Goal: Find specific page/section: Find specific page/section

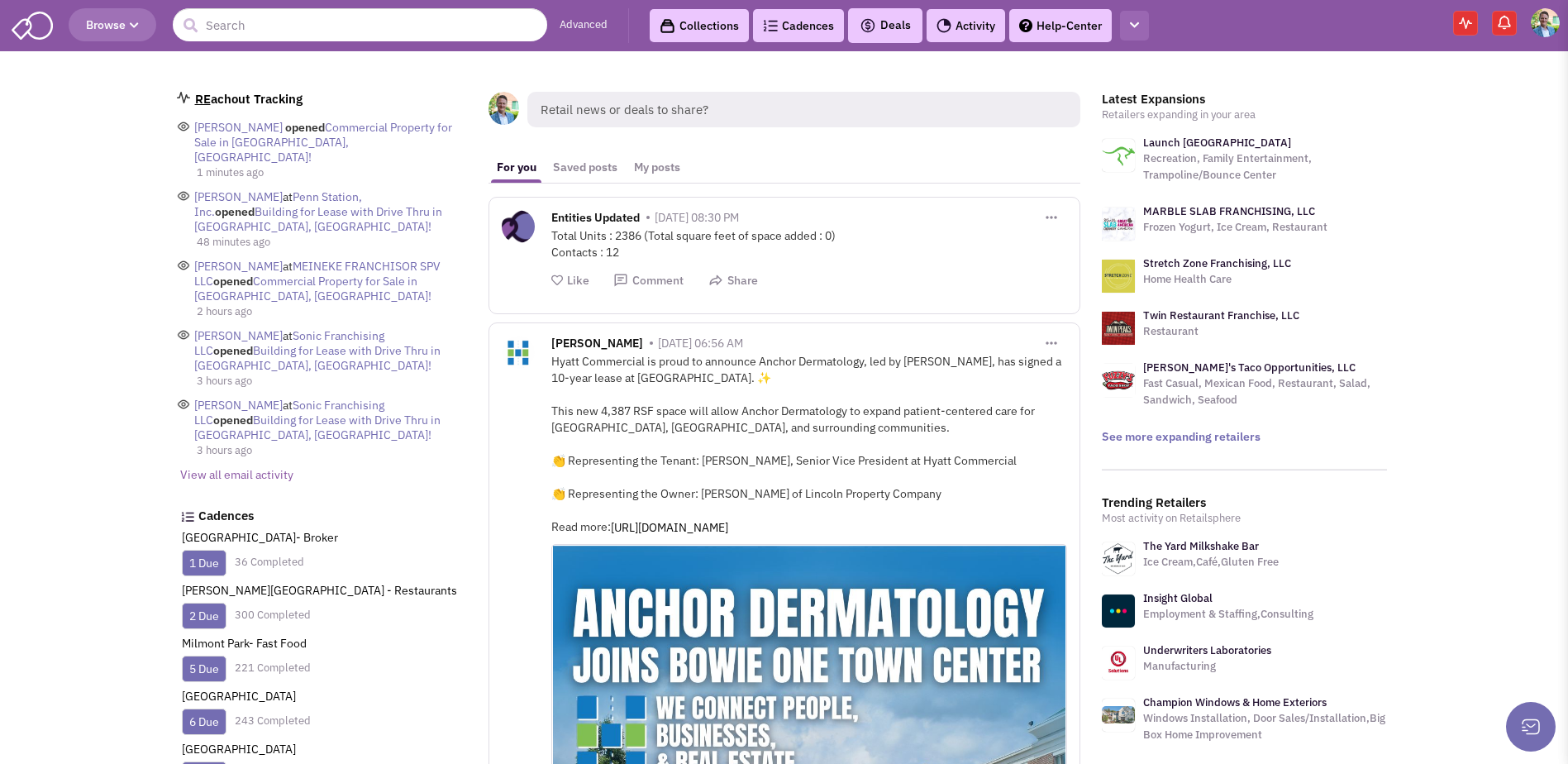
click at [1125, 23] on button "button" at bounding box center [1135, 25] width 29 height 30
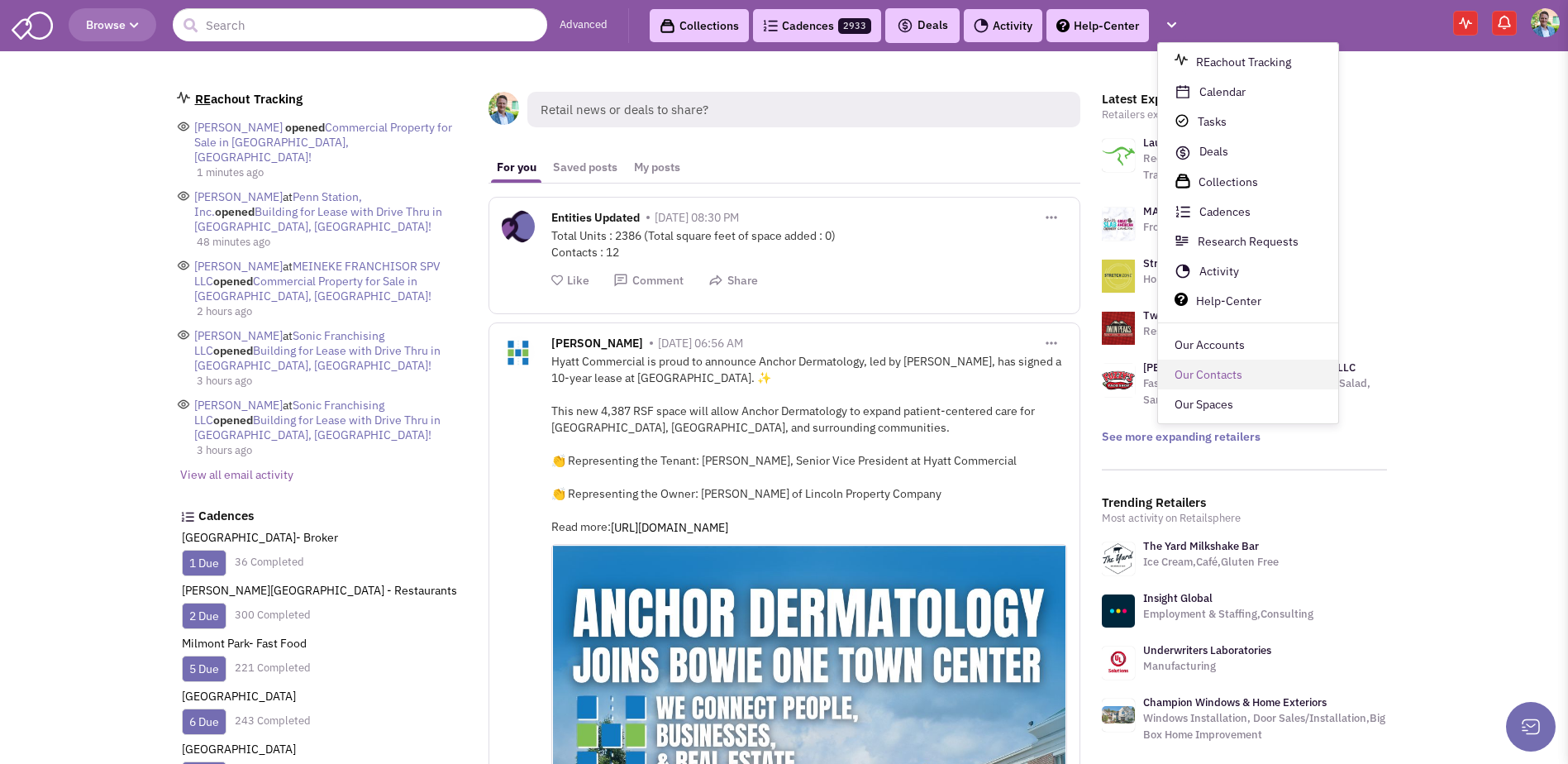
click at [1192, 377] on link "Our Contacts" at bounding box center [1248, 375] width 181 height 30
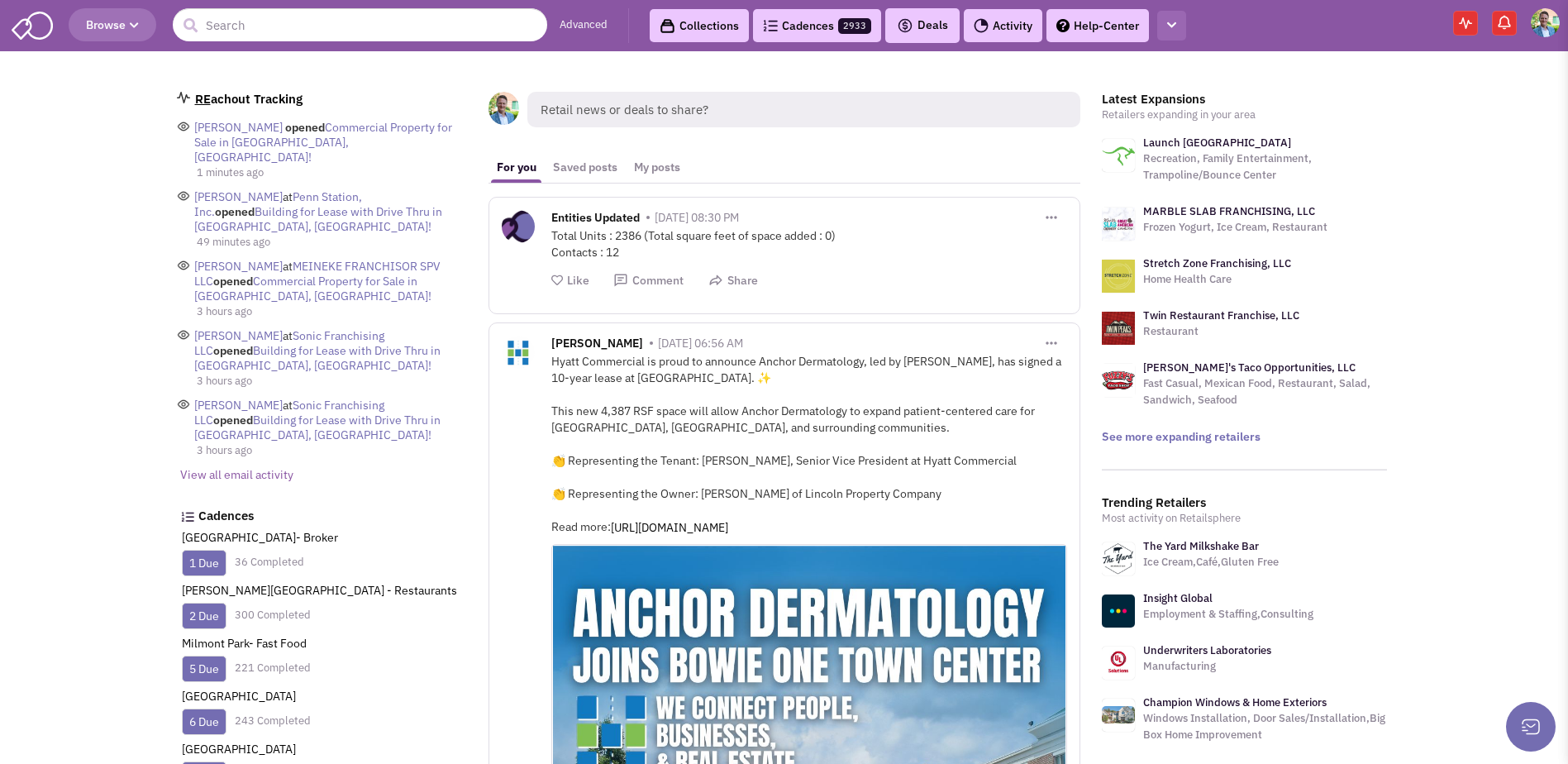
click at [1174, 28] on icon "button" at bounding box center [1171, 24] width 9 height 11
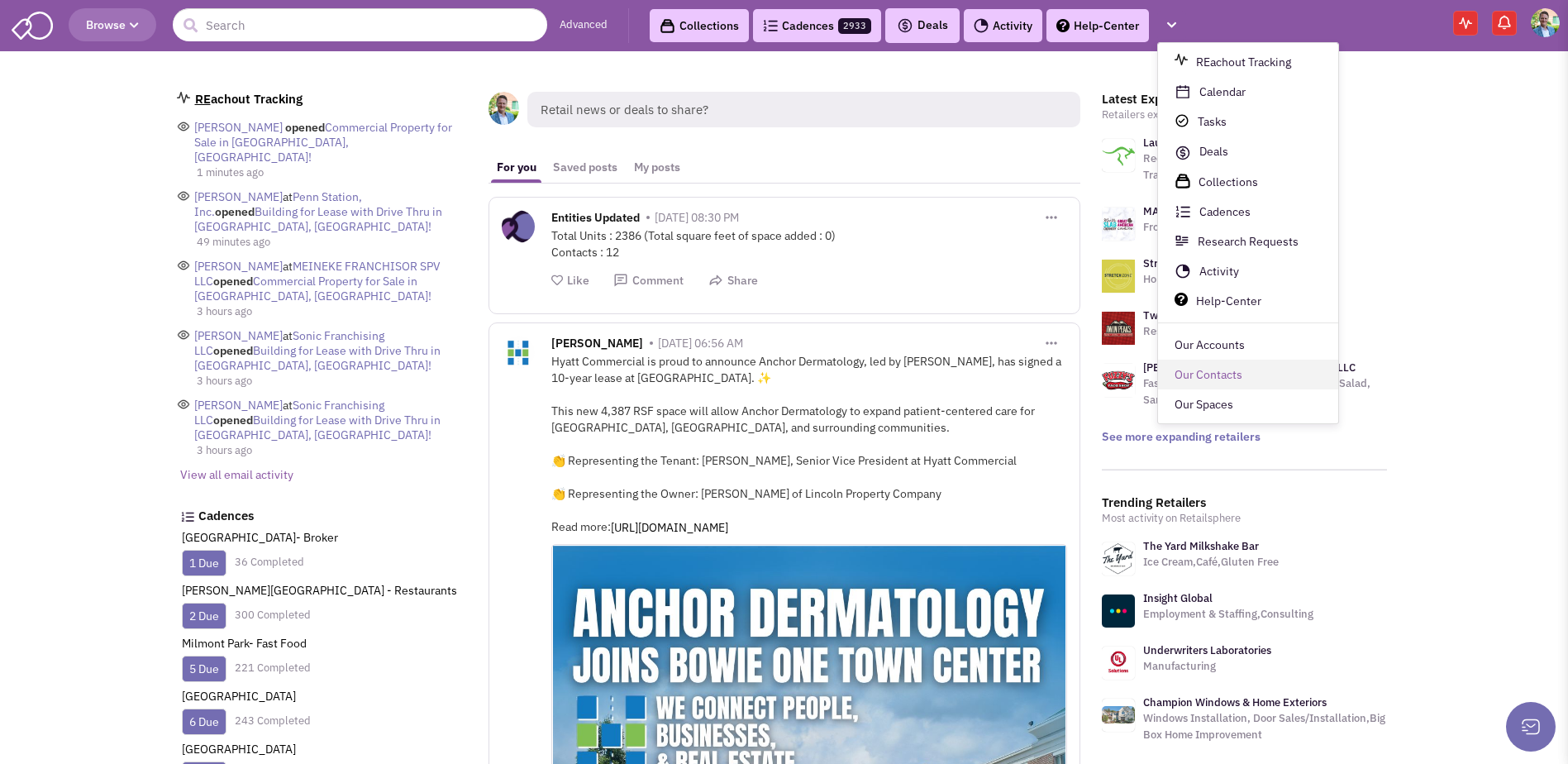
click at [1192, 378] on link "Our Contacts" at bounding box center [1248, 375] width 181 height 30
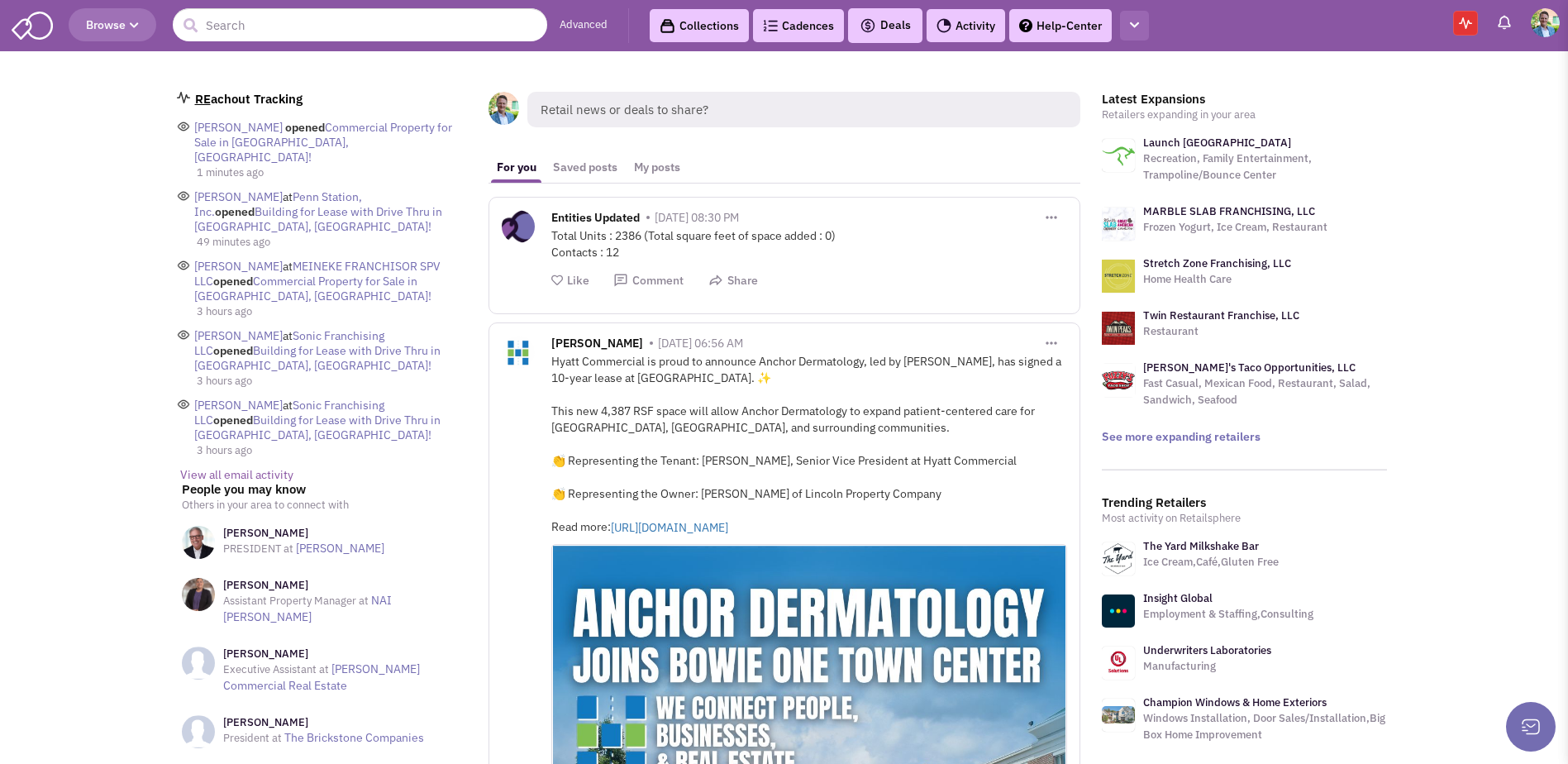
click at [1142, 22] on button "button" at bounding box center [1135, 25] width 29 height 30
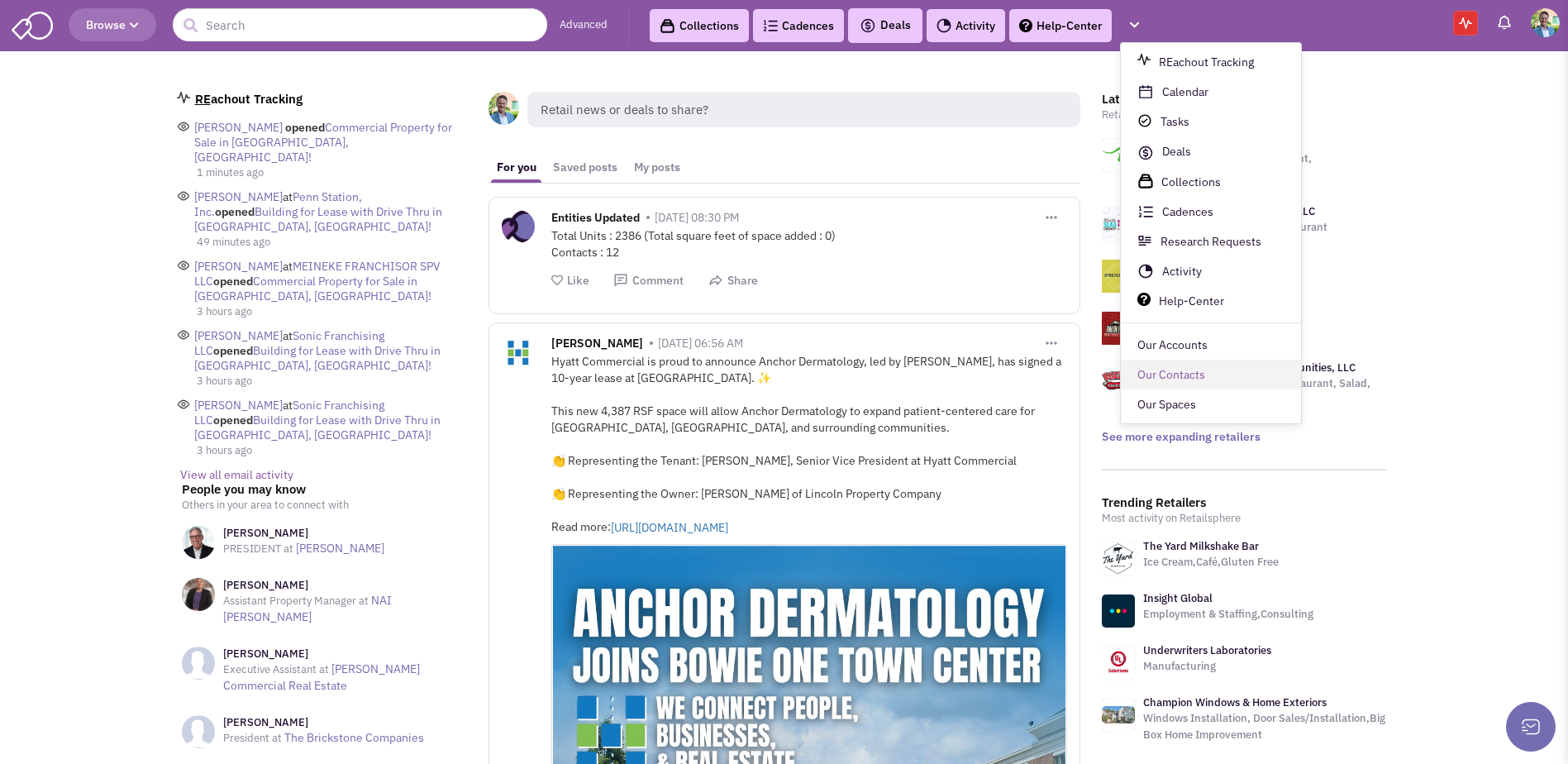
click at [1211, 373] on link "Our Contacts" at bounding box center [1211, 375] width 181 height 30
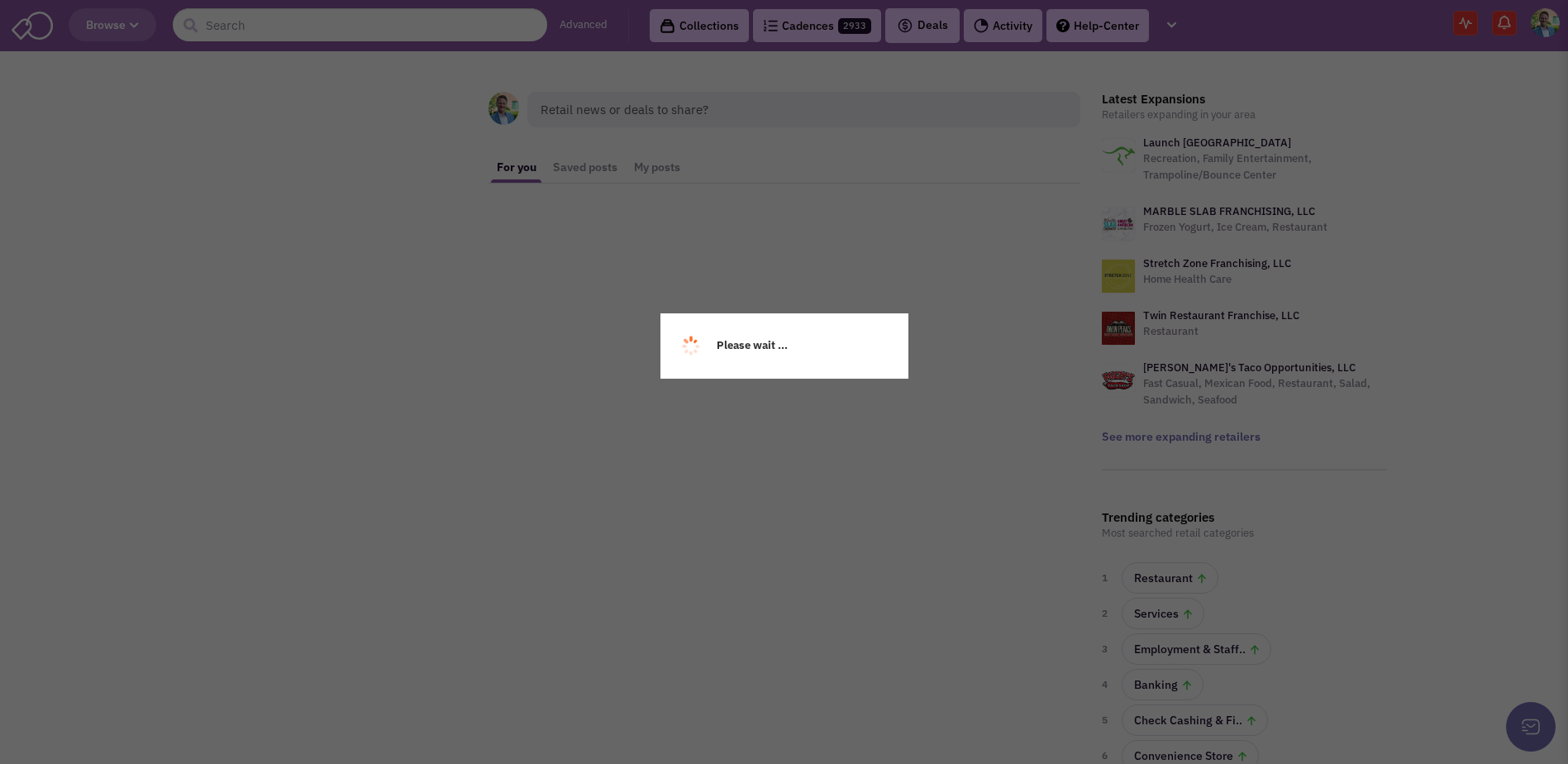
click at [1175, 17] on div "Please wait ..." at bounding box center [784, 382] width 1568 height 764
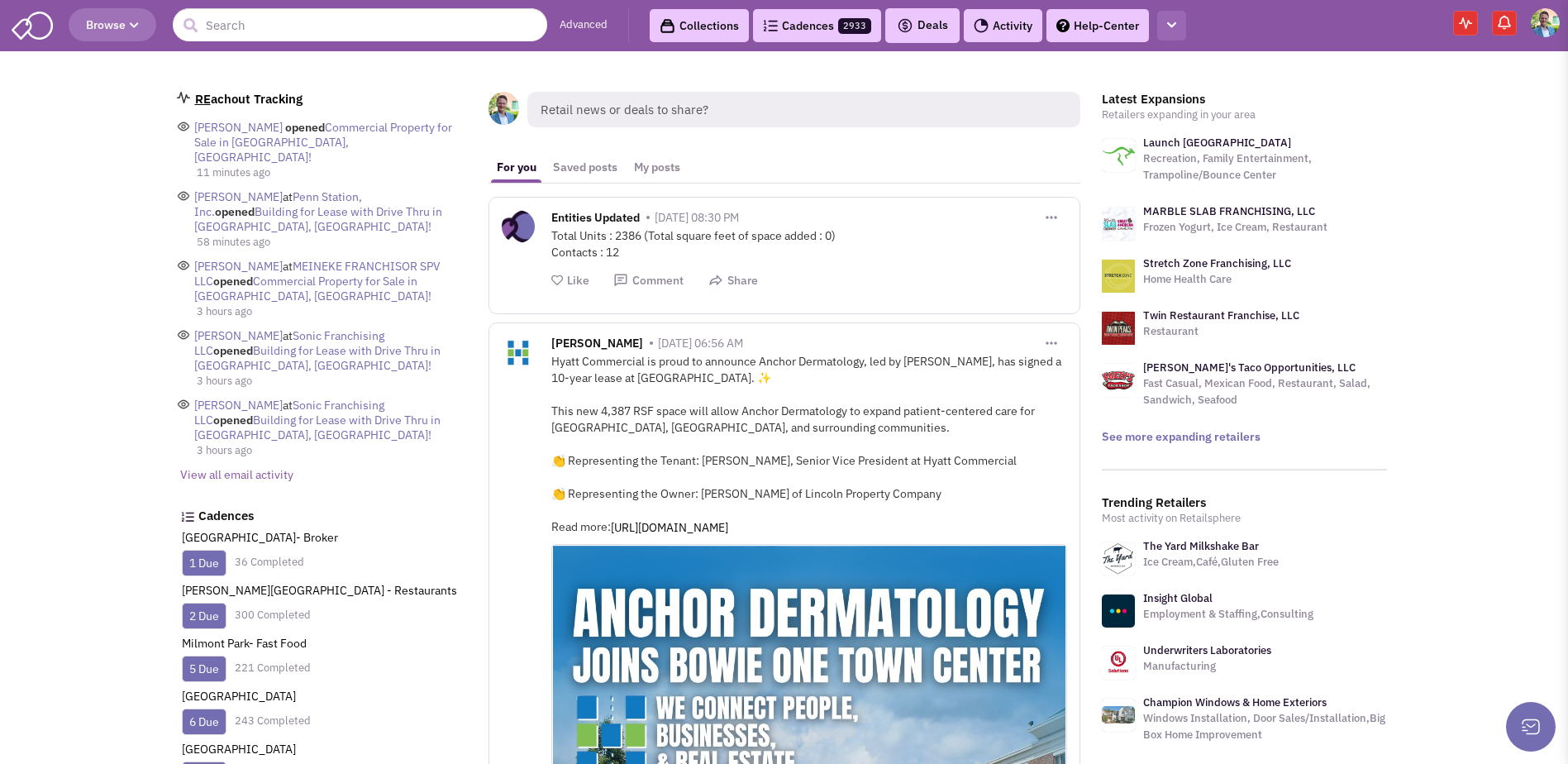
click at [1175, 17] on button "button" at bounding box center [1172, 25] width 29 height 30
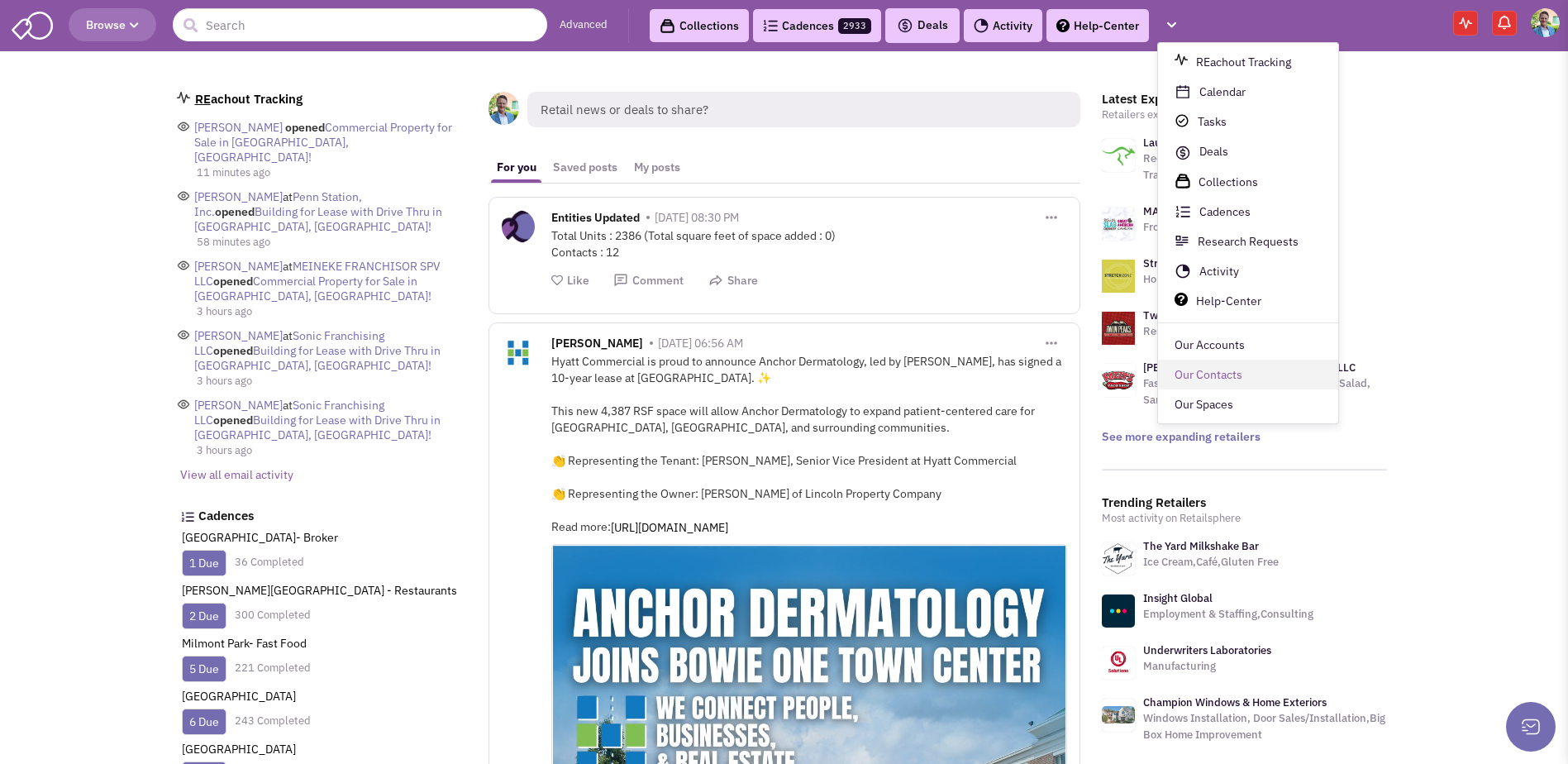
click at [1201, 375] on link "Our Contacts" at bounding box center [1248, 375] width 181 height 30
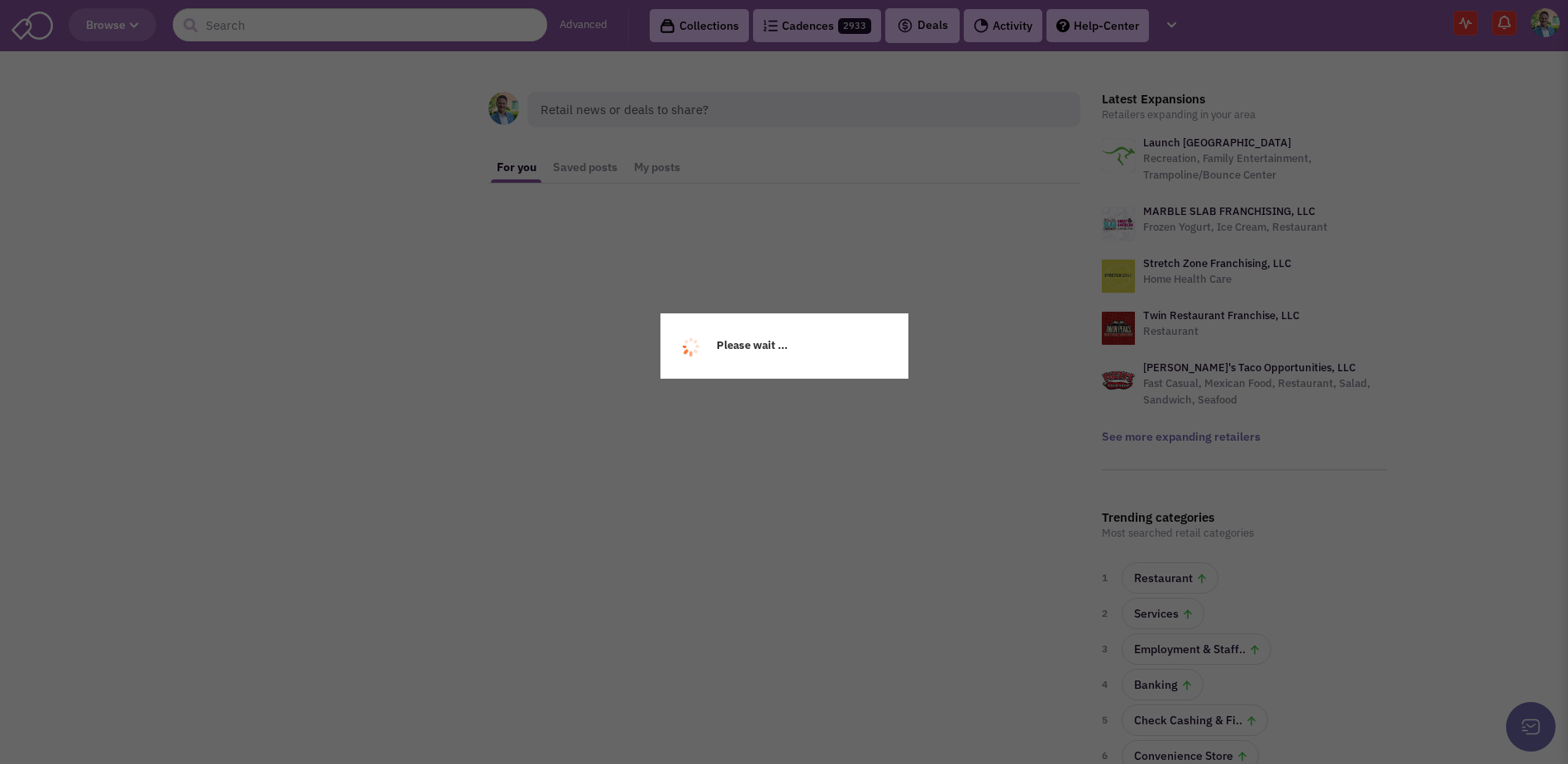
click at [1555, 22] on div "Please wait ..." at bounding box center [784, 382] width 1568 height 764
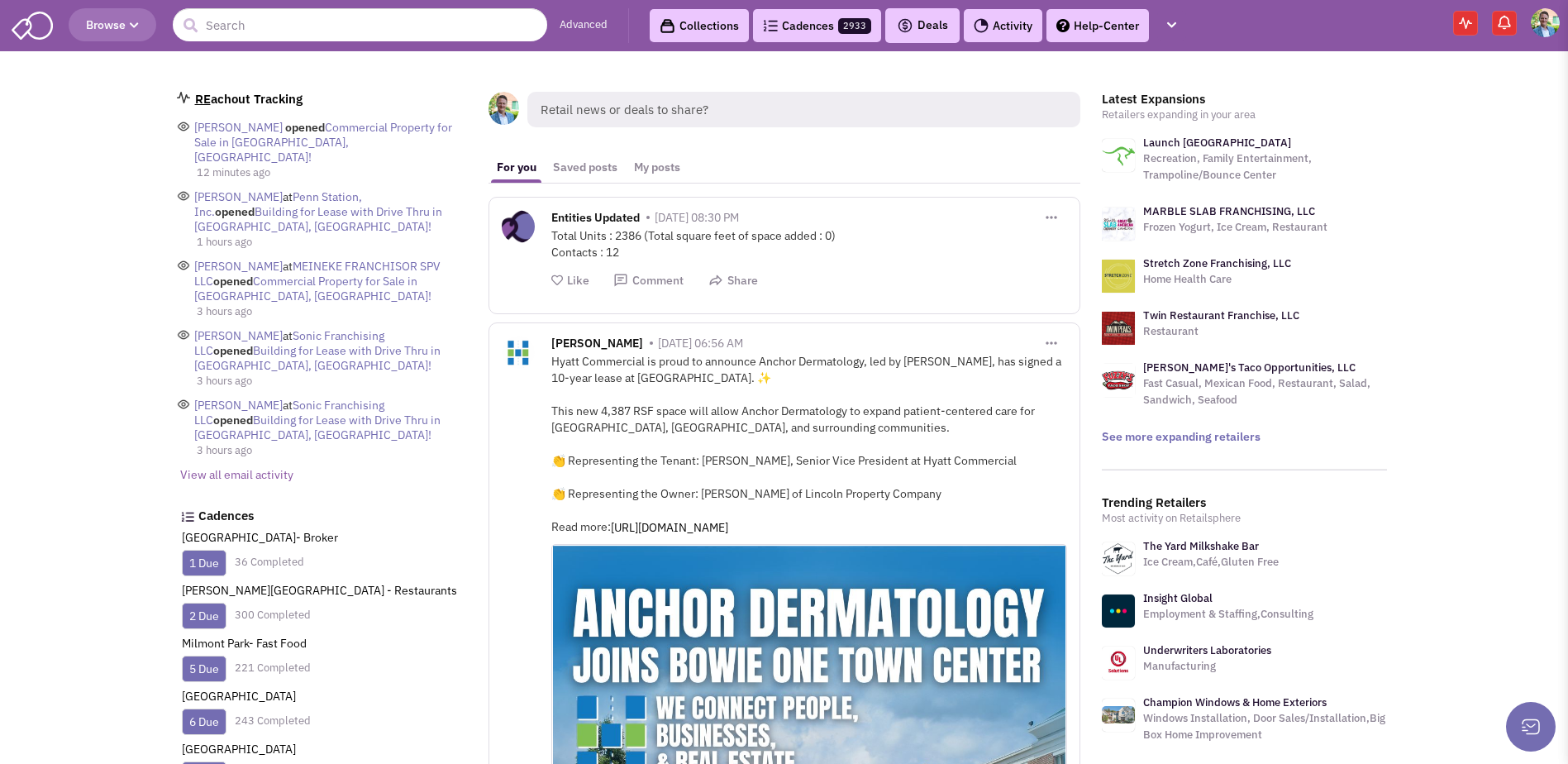
click at [1552, 22] on img at bounding box center [1546, 23] width 29 height 29
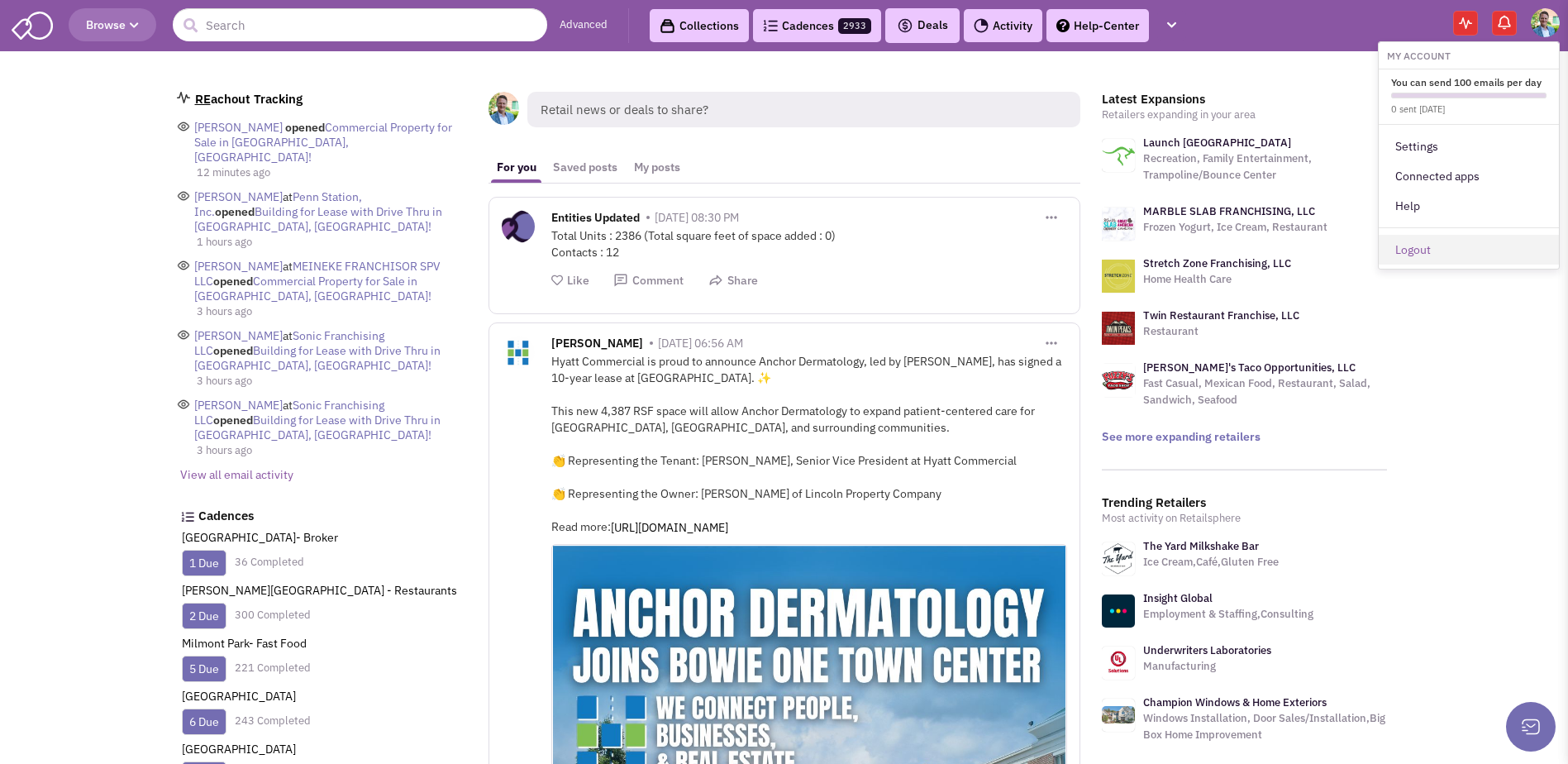
click at [1455, 240] on link "Logout" at bounding box center [1469, 250] width 181 height 30
